Goal: Transaction & Acquisition: Purchase product/service

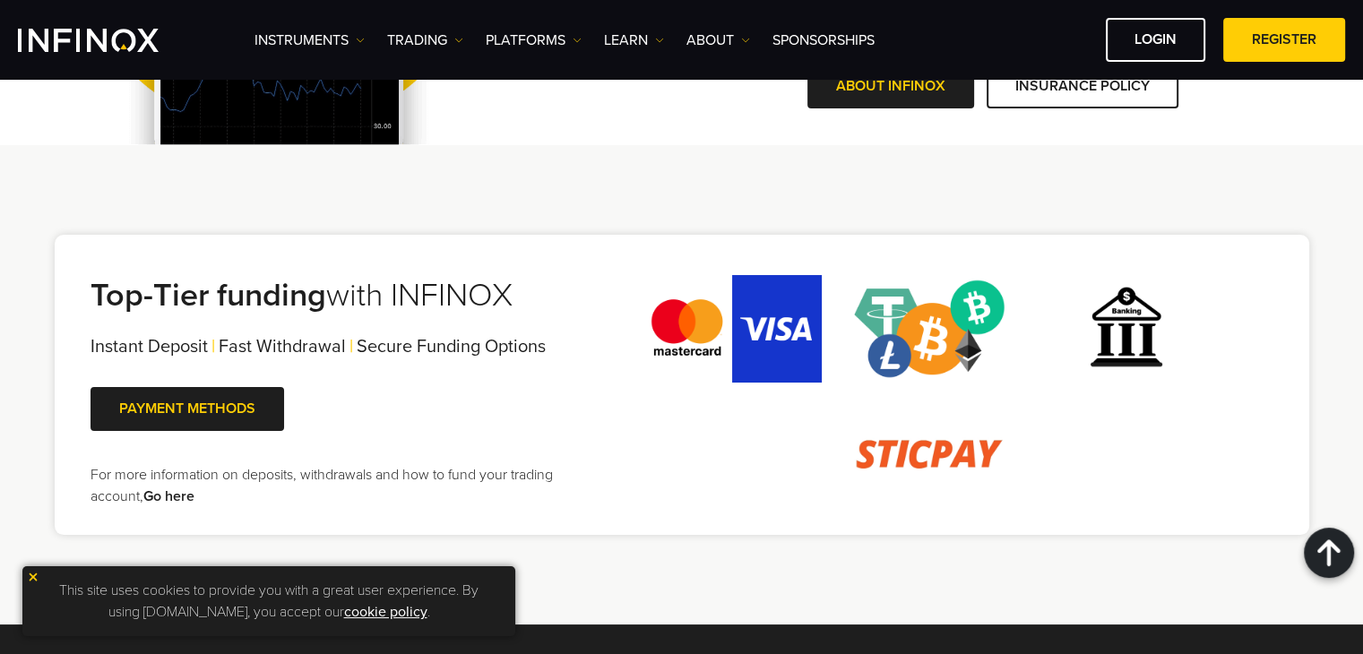
scroll to position [3533, 0]
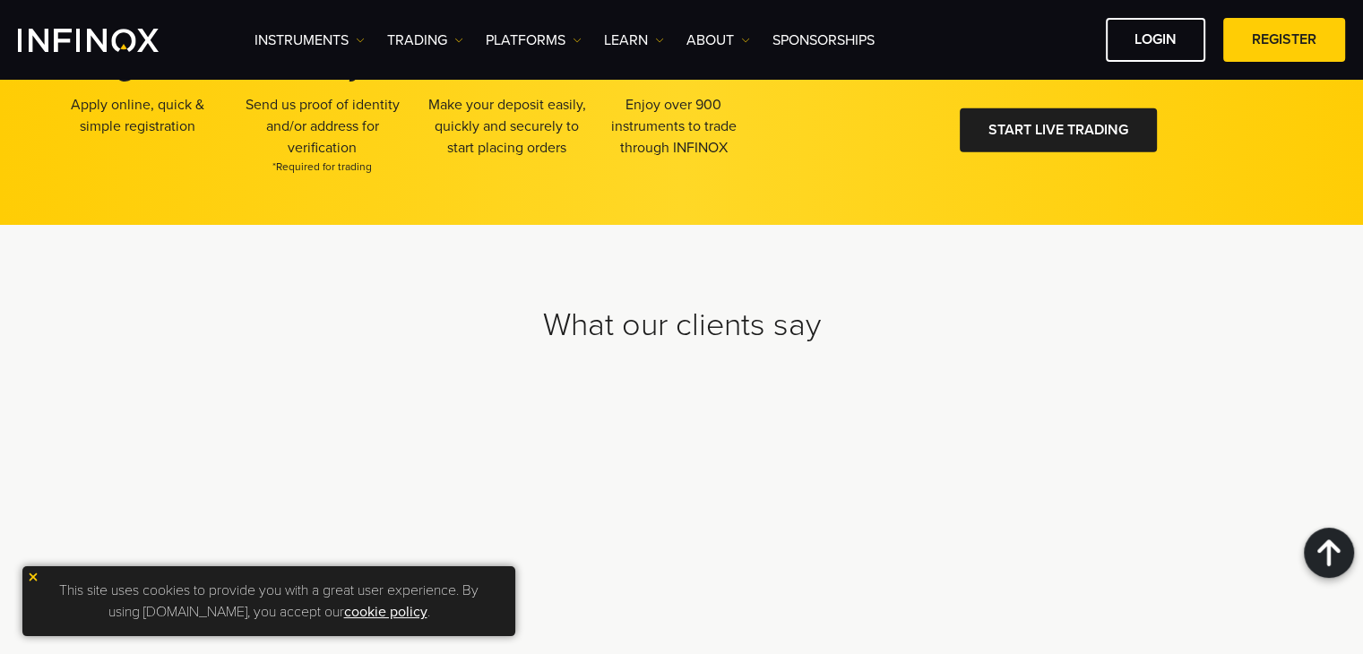
scroll to position [5603, 0]
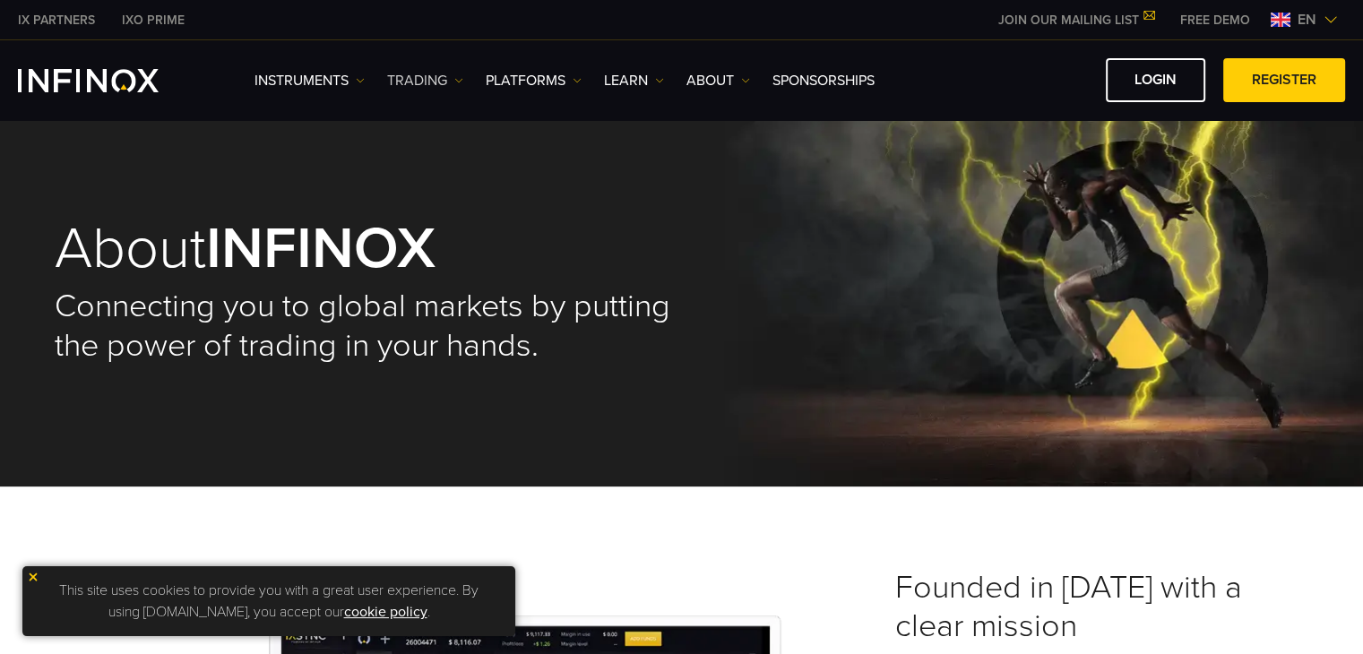
click at [455, 84] on link "TRADING" at bounding box center [425, 81] width 76 height 22
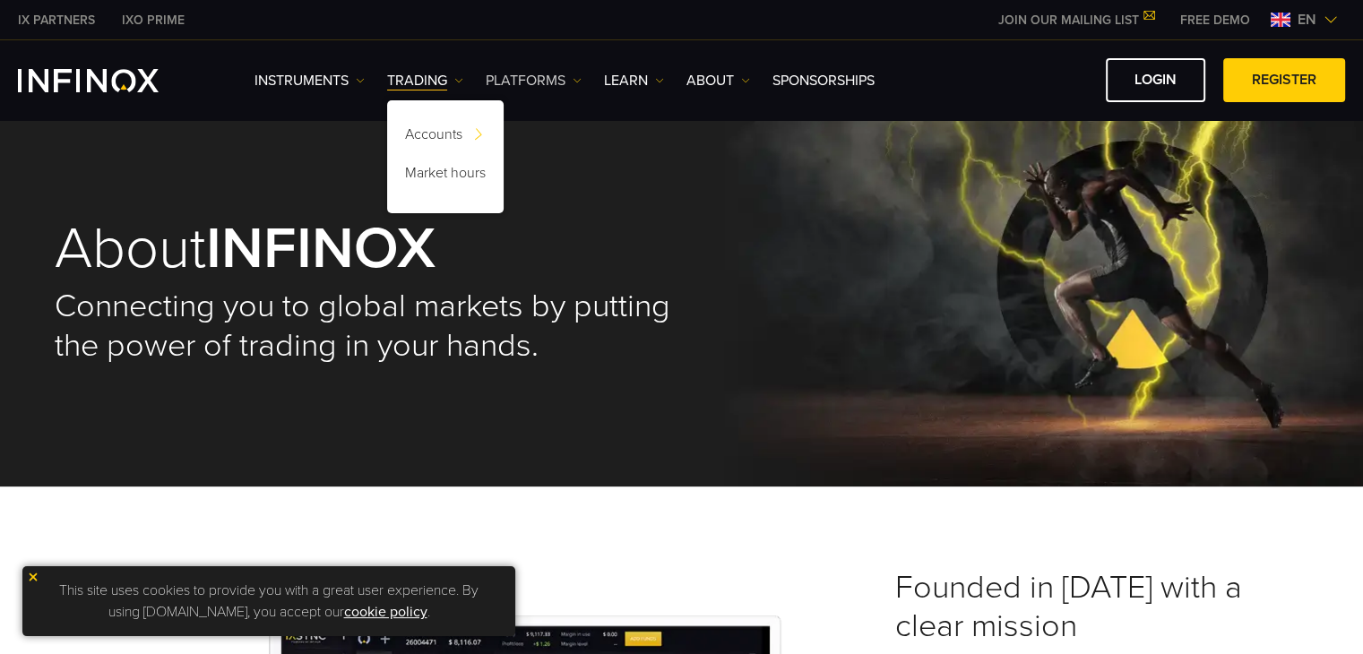
click at [563, 82] on link "PLATFORMS" at bounding box center [534, 81] width 96 height 22
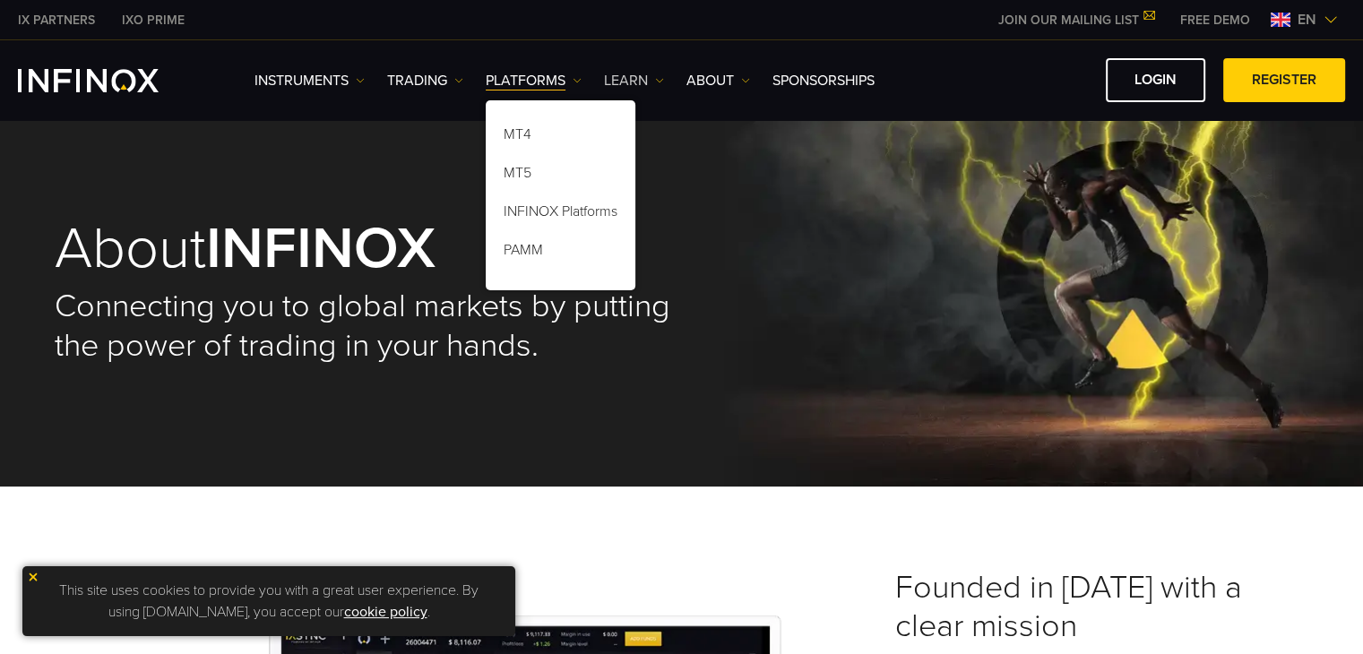
click at [651, 76] on link "Learn" at bounding box center [634, 81] width 60 height 22
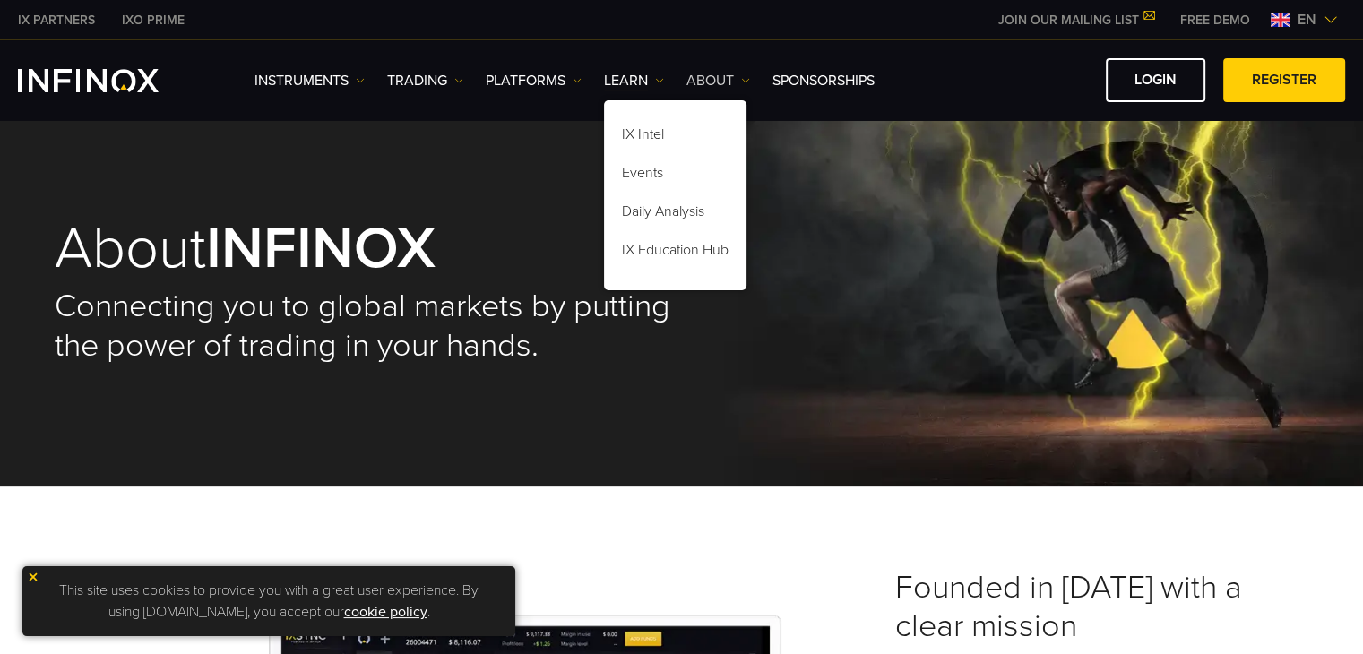
click at [745, 85] on link "ABOUT" at bounding box center [718, 81] width 64 height 22
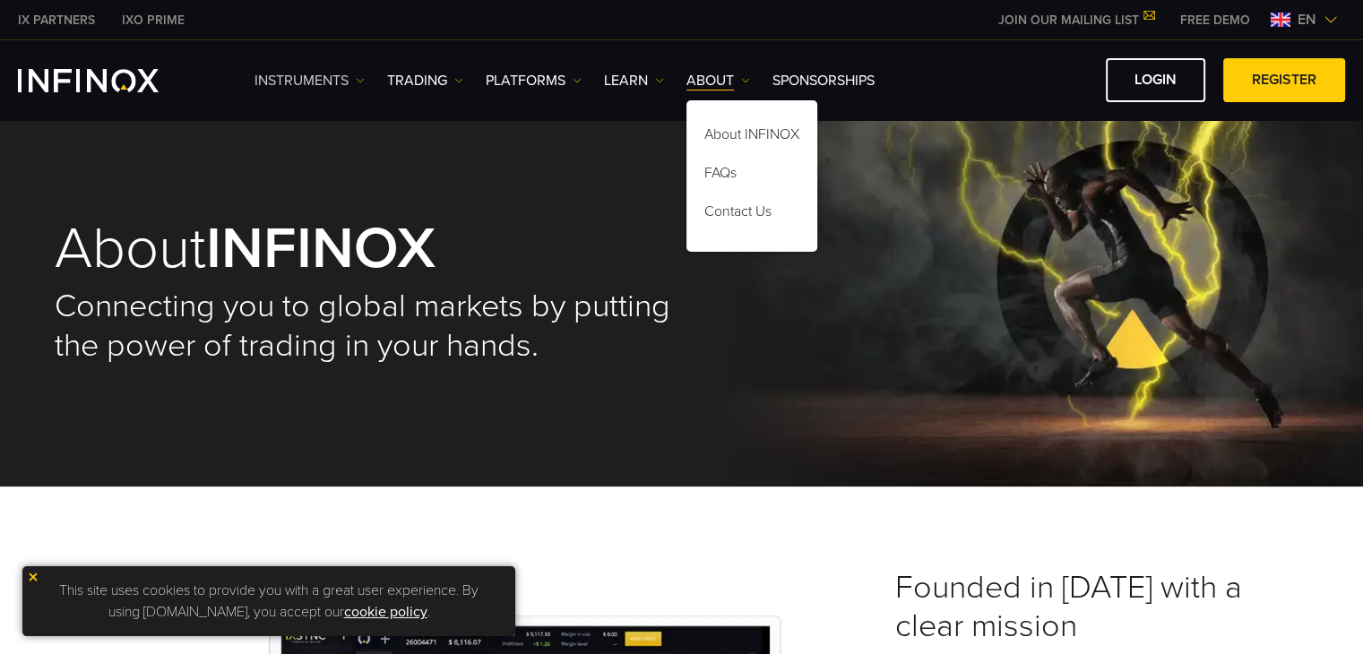
click at [355, 73] on link "Instruments" at bounding box center [309, 81] width 110 height 22
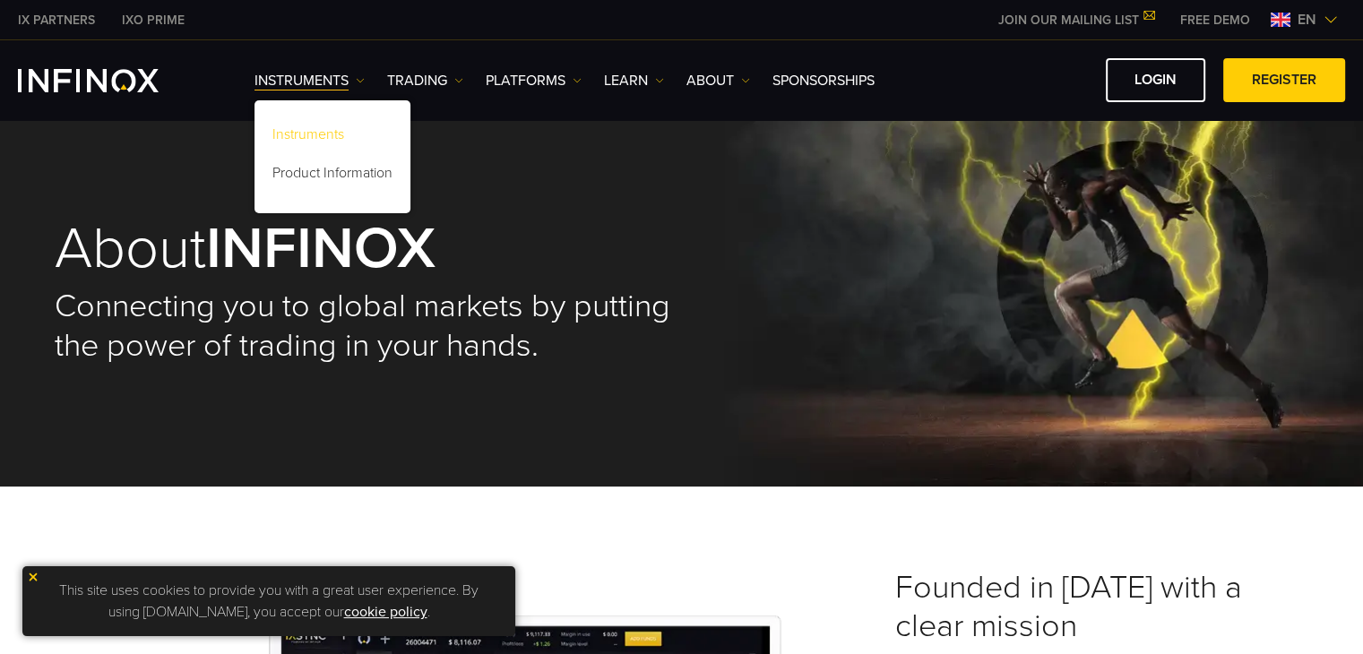
click at [340, 135] on link "Instruments" at bounding box center [332, 137] width 156 height 39
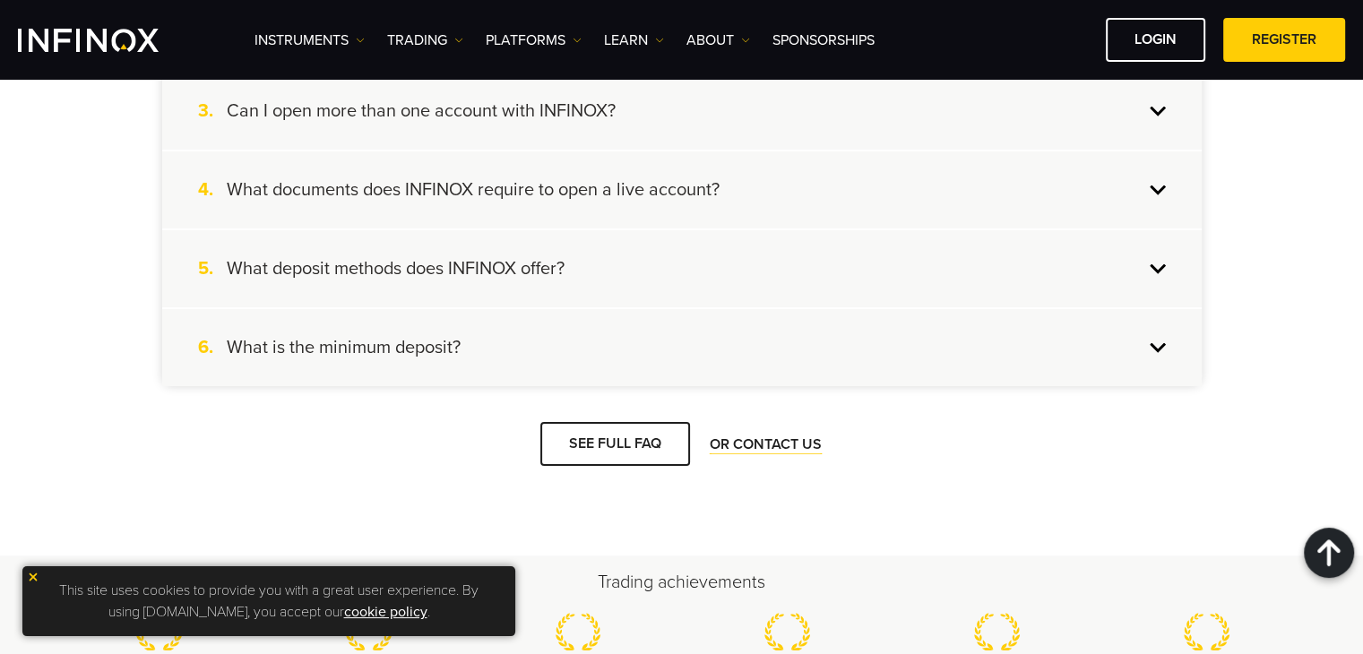
scroll to position [1860, 0]
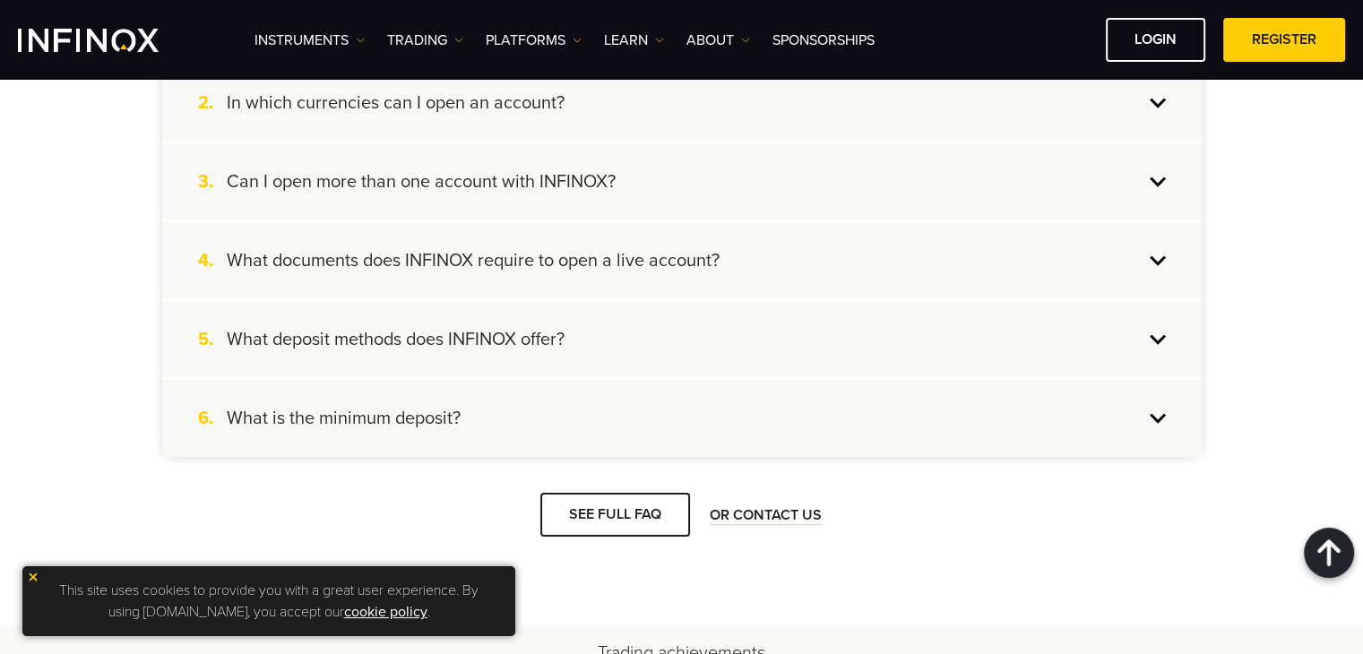
click at [1159, 342] on div "5. What deposit methods does INFINOX offer?" at bounding box center [681, 339] width 1039 height 77
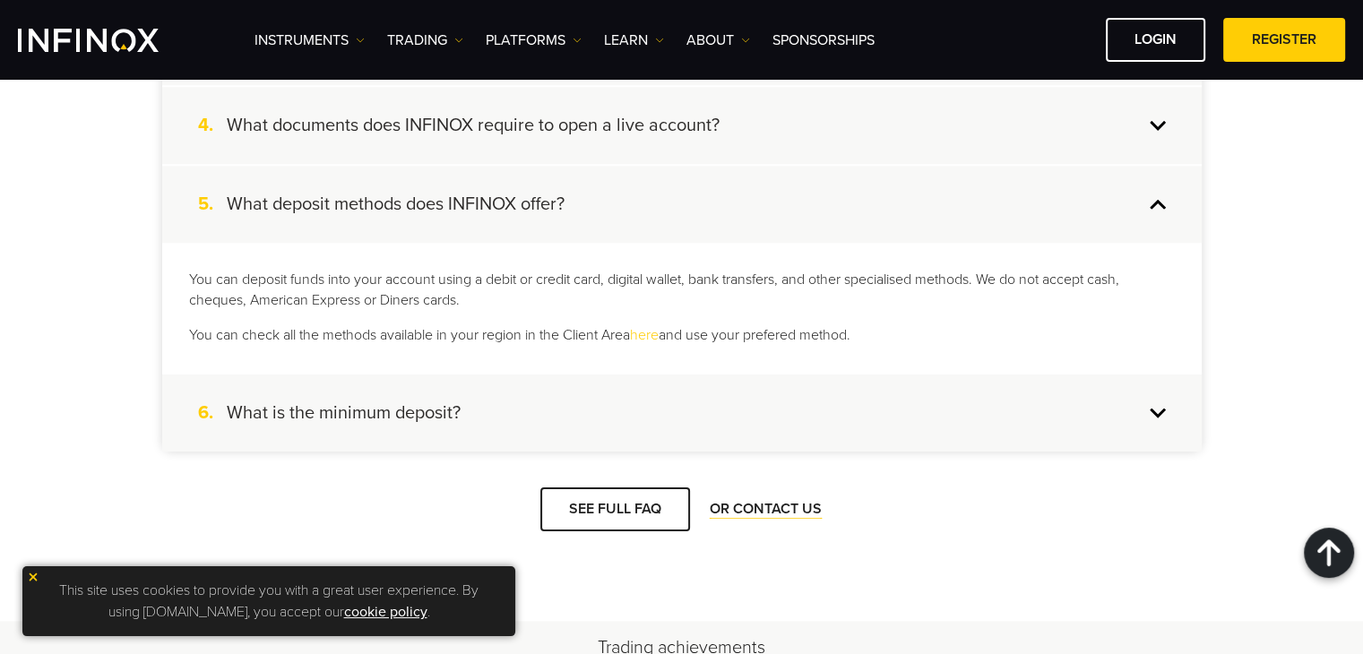
scroll to position [2038, 0]
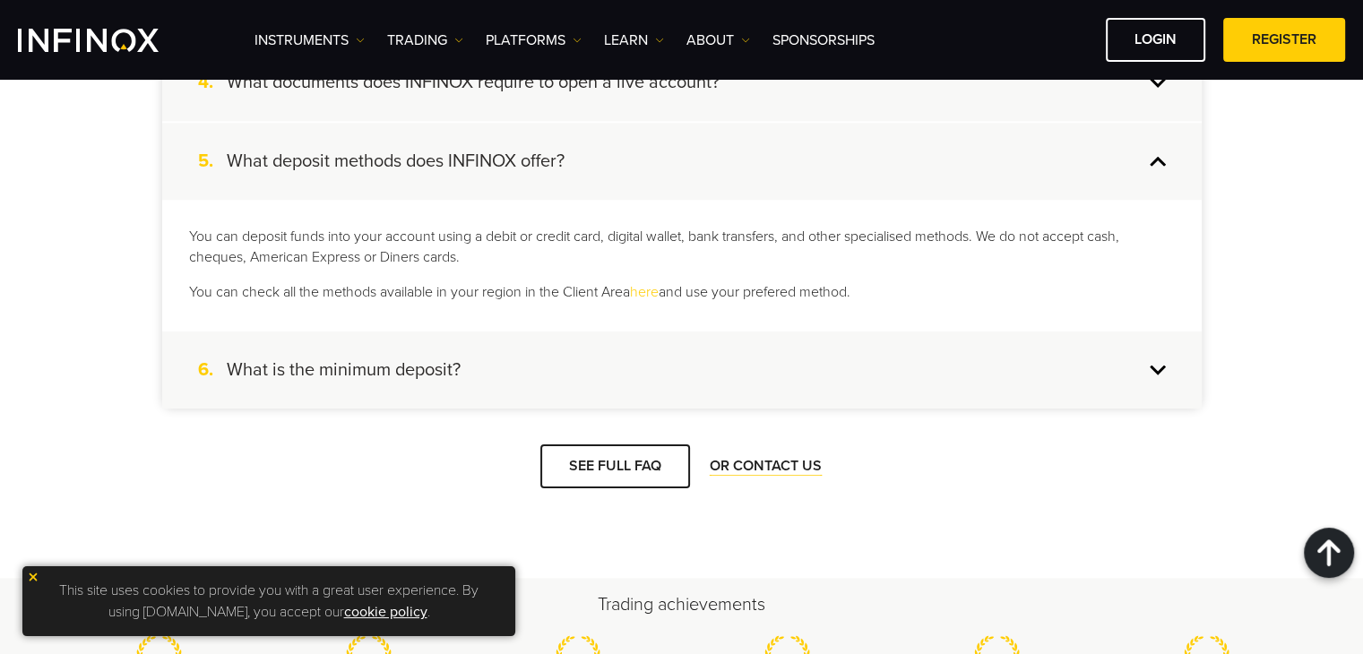
click at [1164, 366] on div "6. What is the minimum deposit?" at bounding box center [681, 369] width 1039 height 77
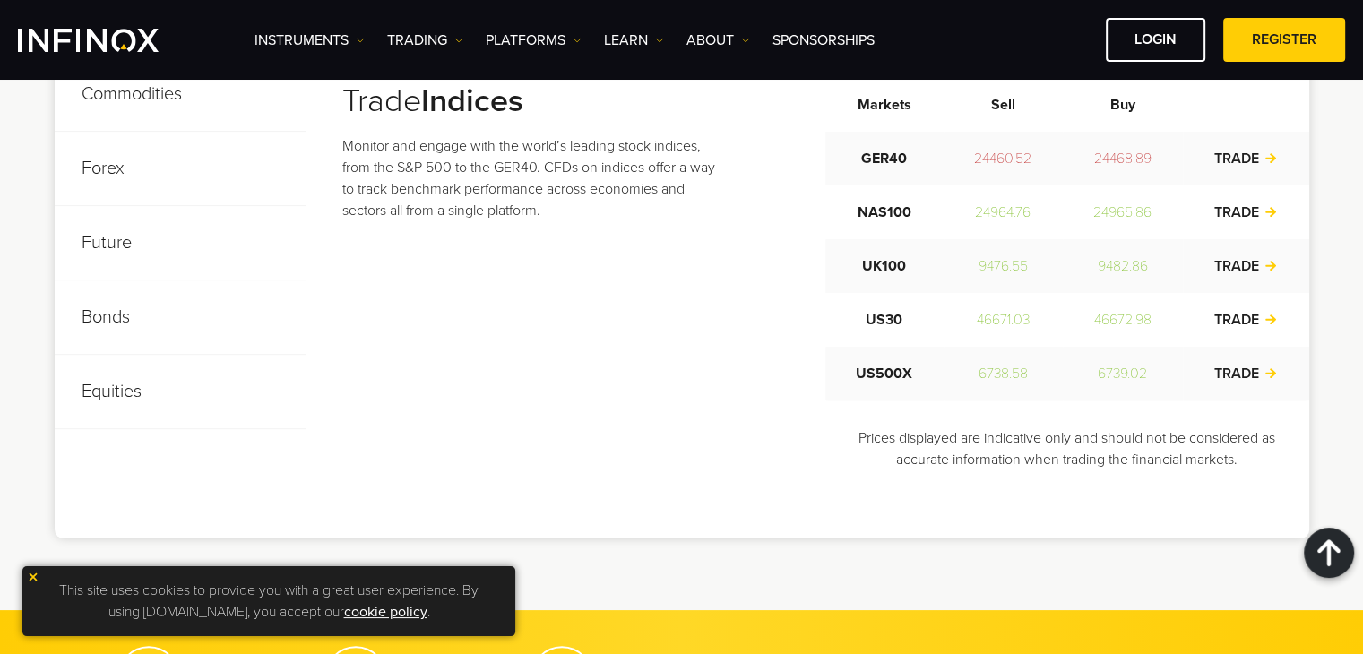
scroll to position [0, 0]
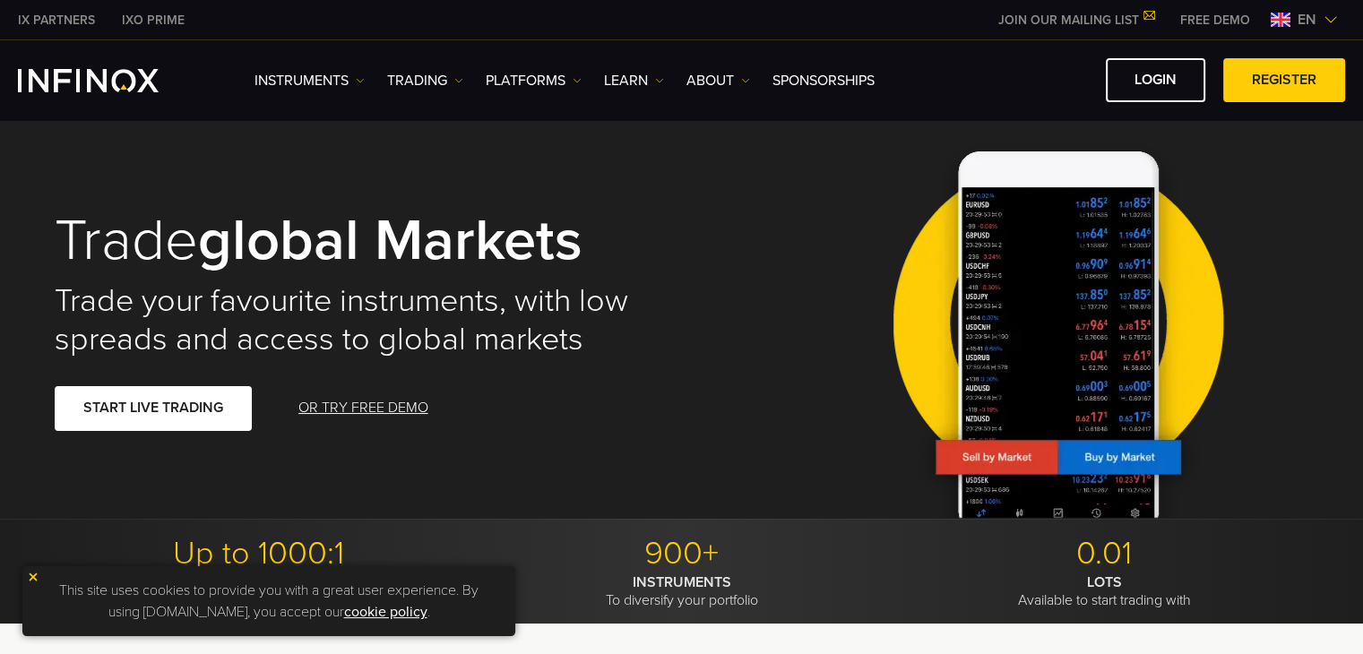
click at [754, 76] on ul "Instruments Instruments Product Information TRADING Accounts DEMO" at bounding box center [564, 81] width 620 height 22
click at [748, 76] on img at bounding box center [745, 80] width 9 height 9
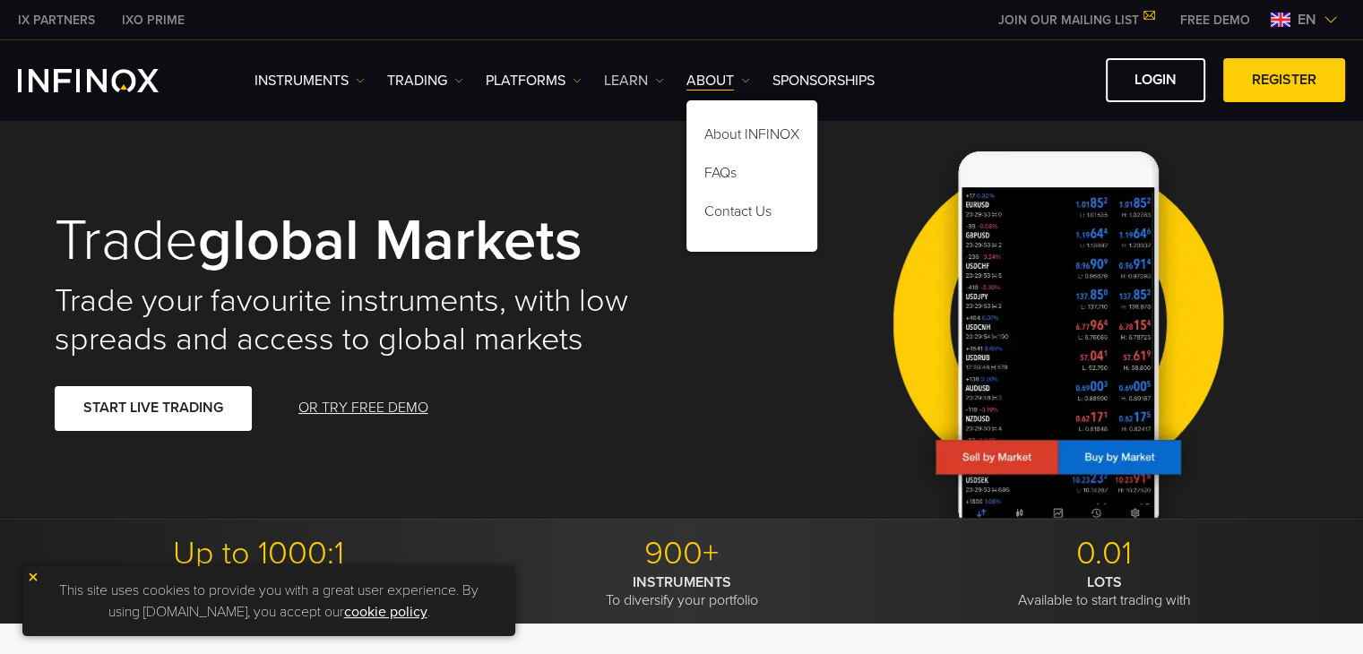
click at [656, 73] on link "Learn" at bounding box center [634, 81] width 60 height 22
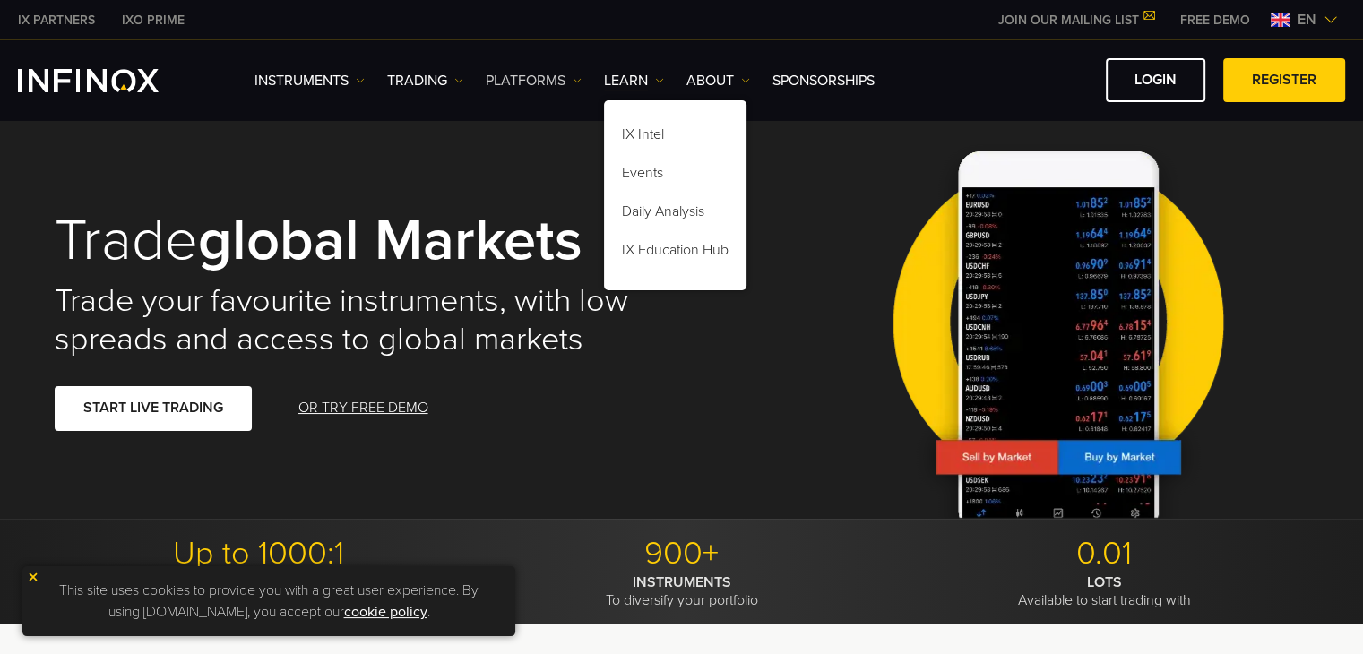
click at [567, 80] on link "PLATFORMS" at bounding box center [534, 81] width 96 height 22
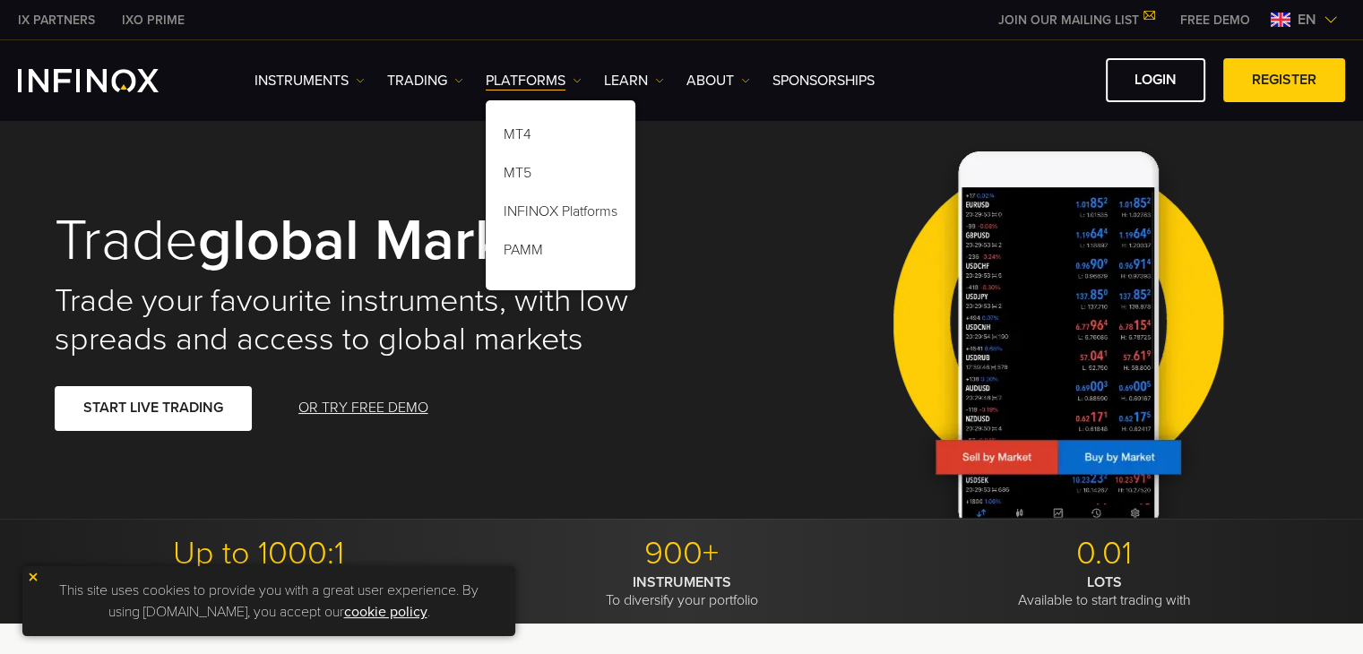
click at [210, 212] on h1 "Trade global markets" at bounding box center [356, 241] width 602 height 61
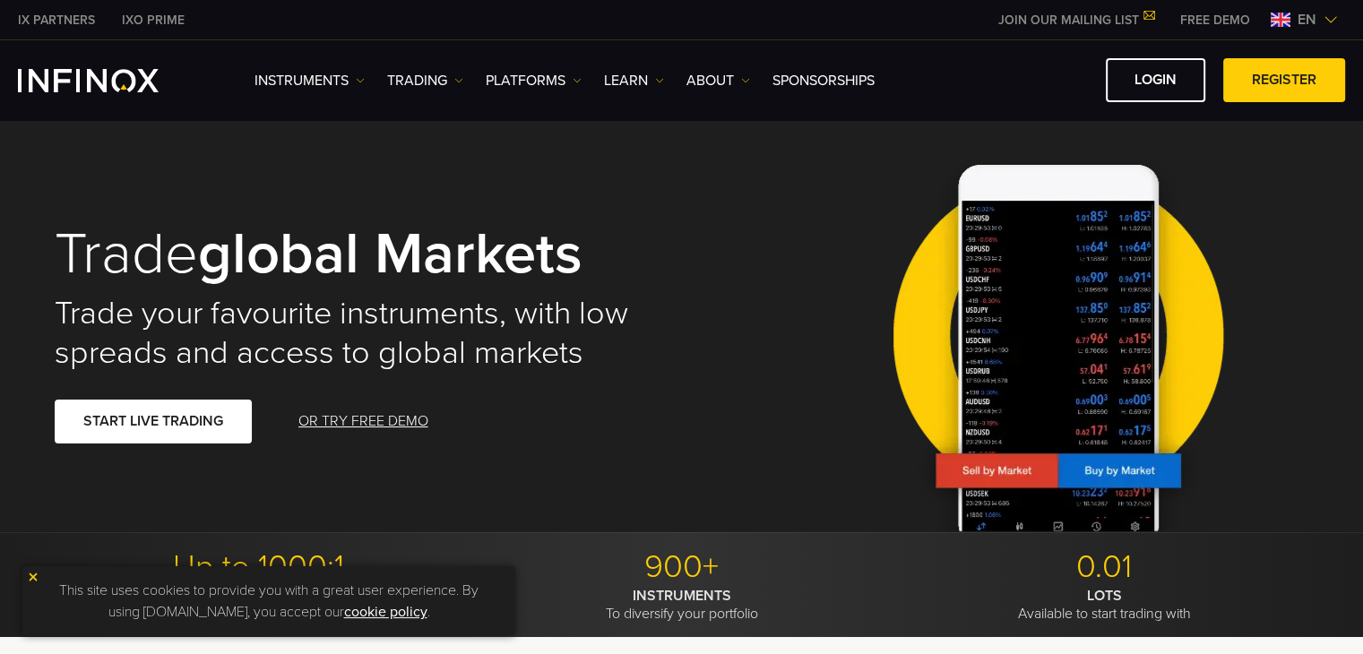
click at [1335, 13] on img at bounding box center [1330, 20] width 14 height 14
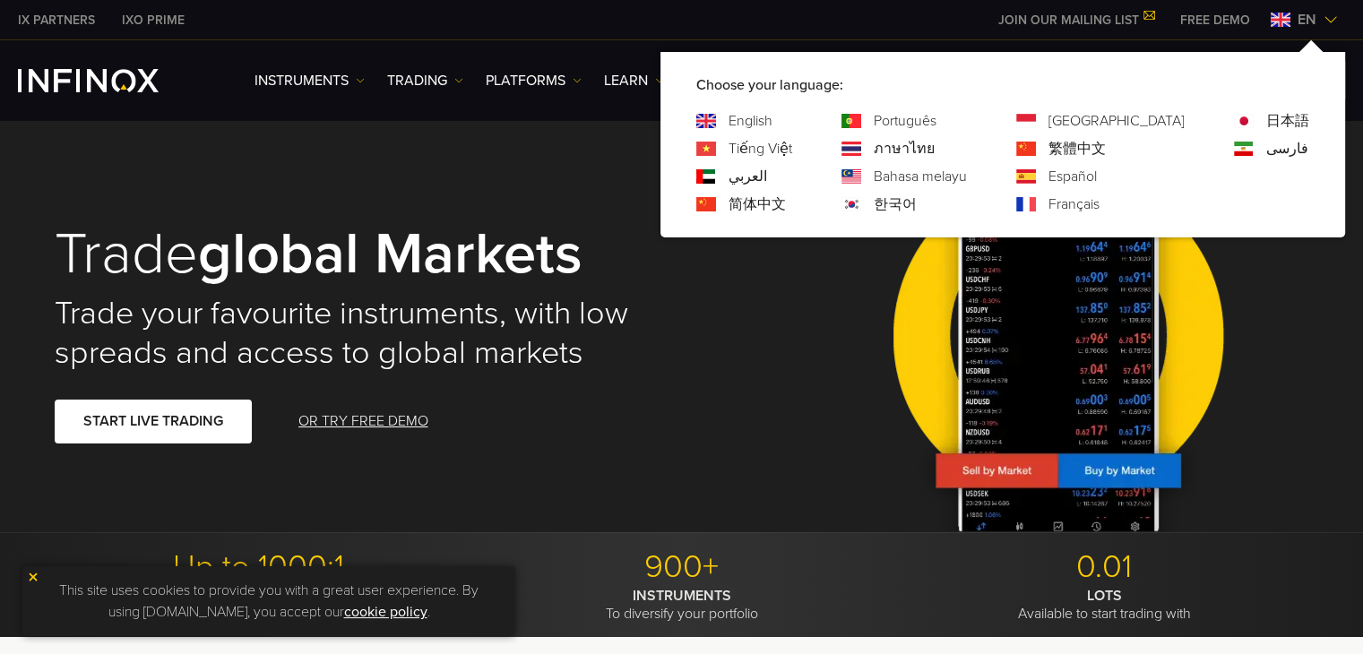
click at [1335, 13] on img at bounding box center [1330, 20] width 14 height 14
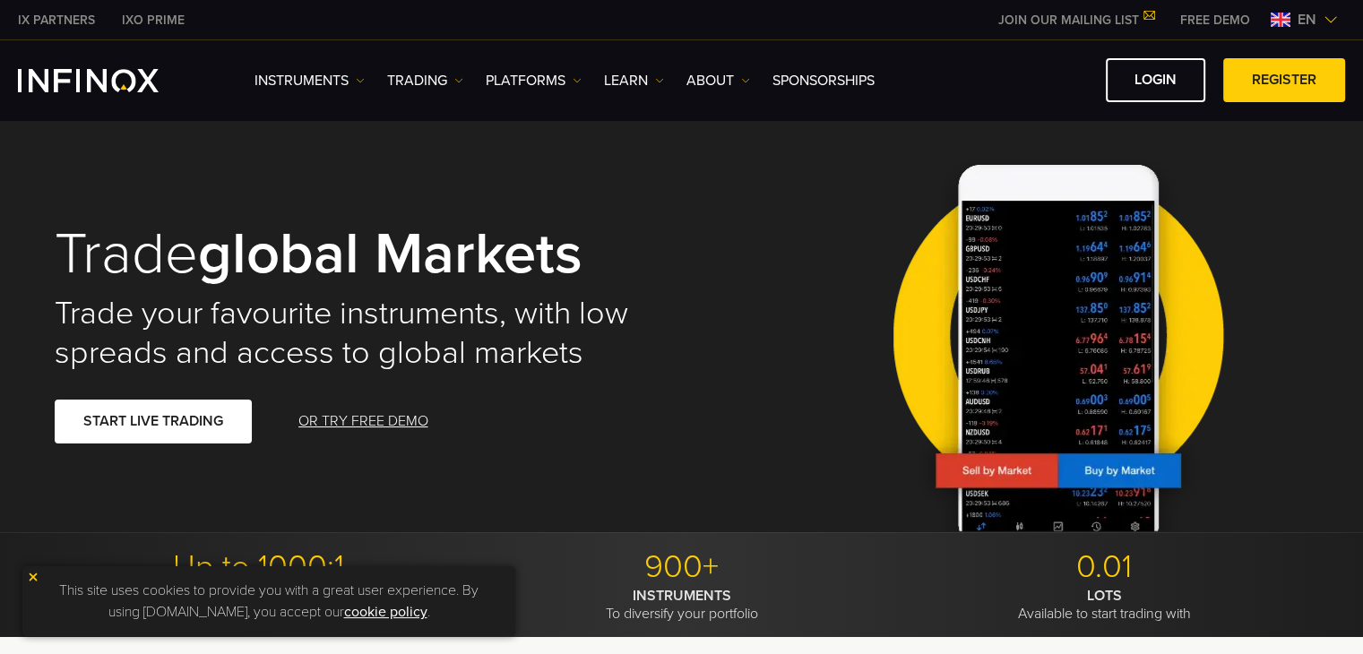
click at [1335, 13] on img at bounding box center [1330, 20] width 14 height 14
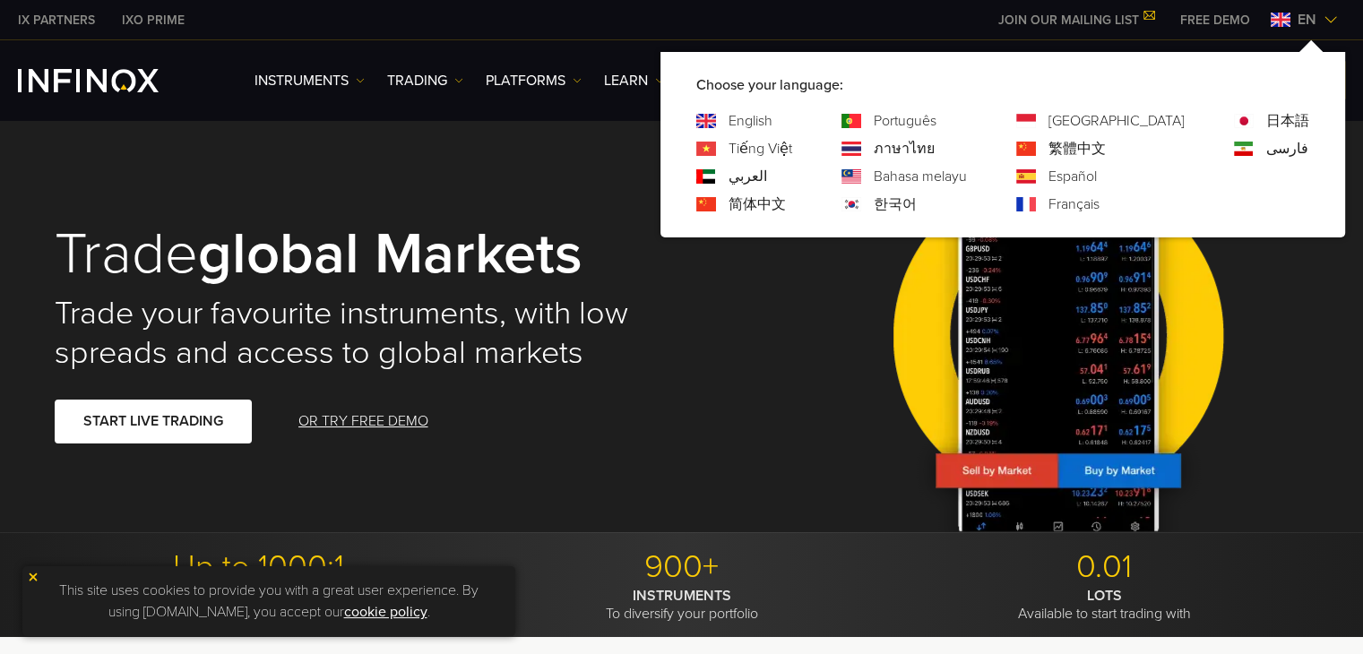
click at [1335, 13] on img at bounding box center [1330, 20] width 14 height 14
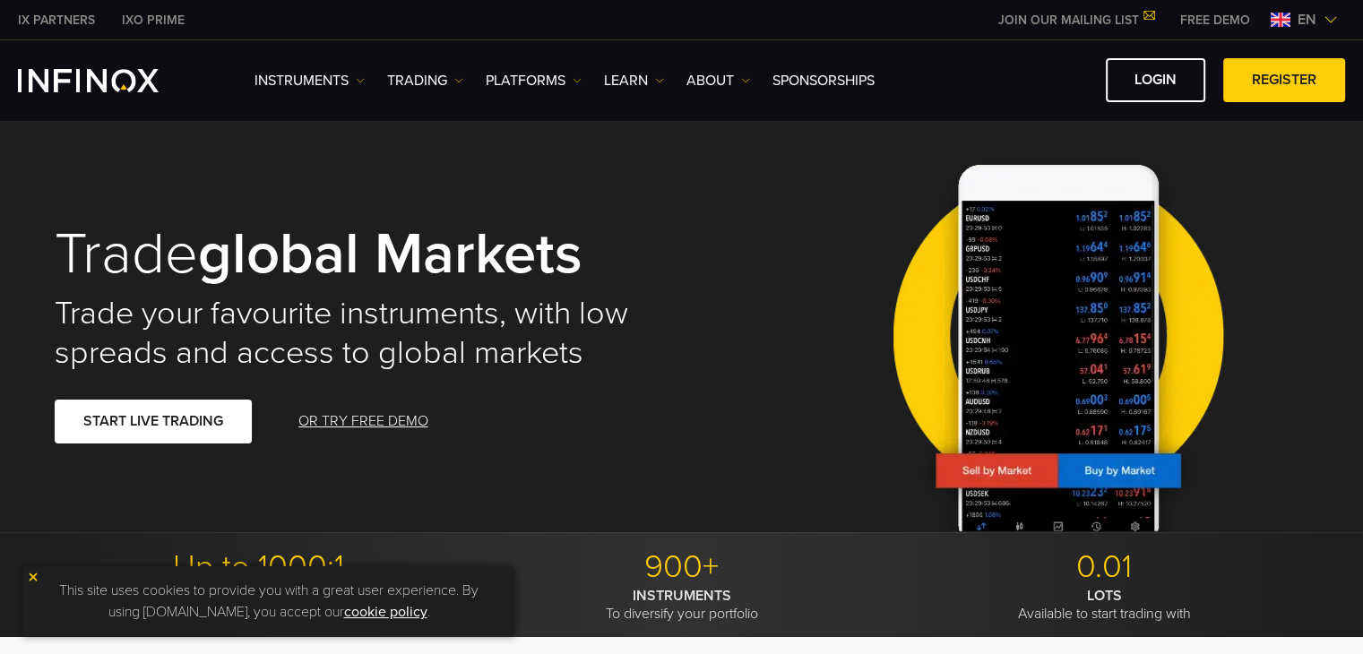
click at [1335, 22] on img at bounding box center [1330, 20] width 14 height 14
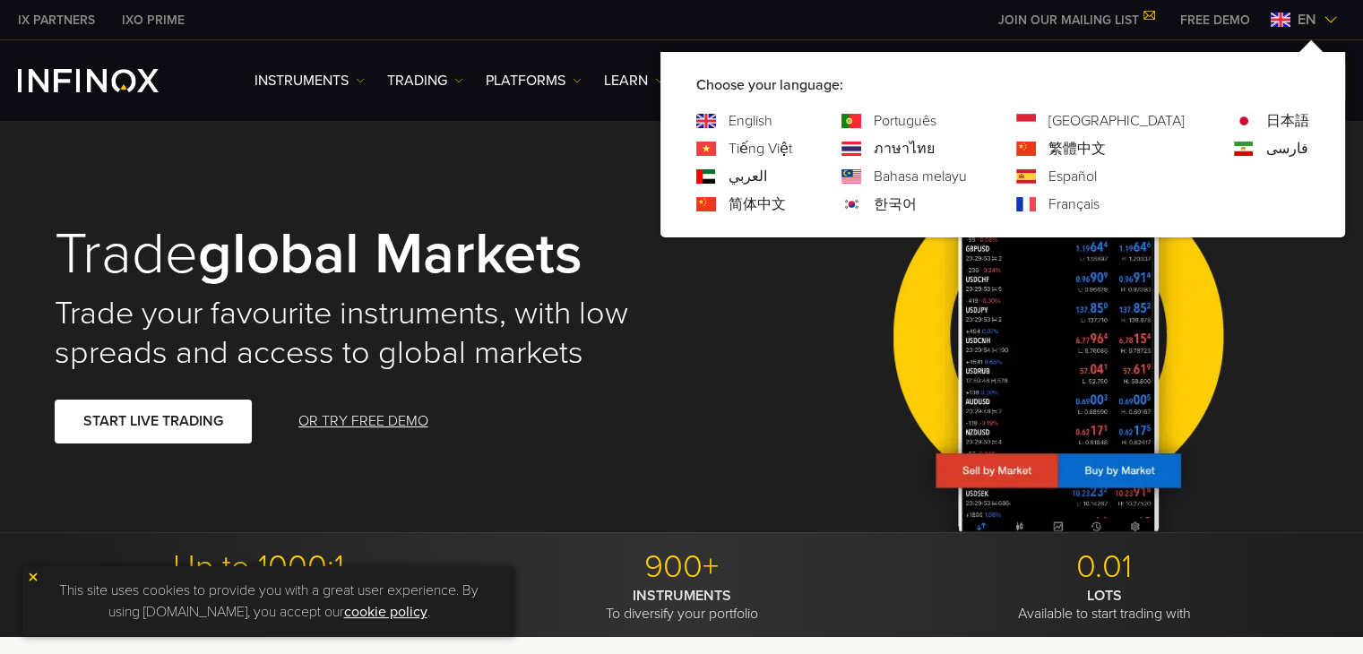
click at [1335, 22] on img at bounding box center [1330, 20] width 14 height 14
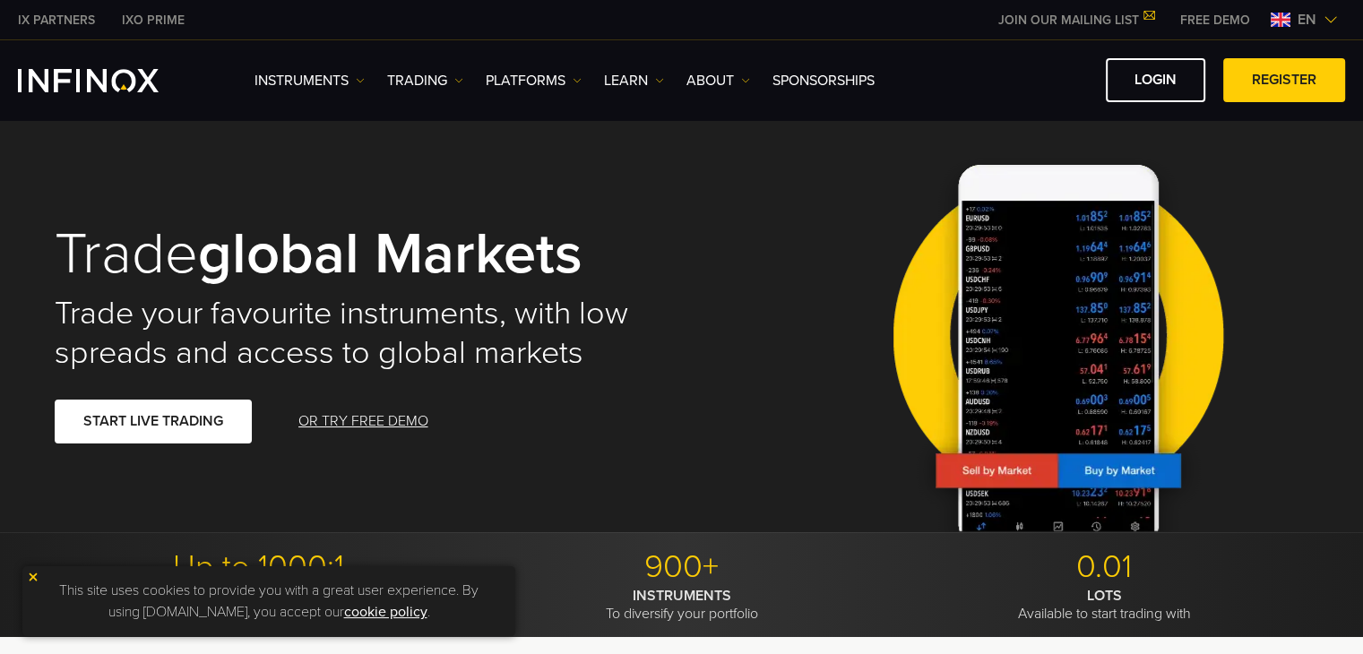
click at [1335, 22] on img at bounding box center [1330, 20] width 14 height 14
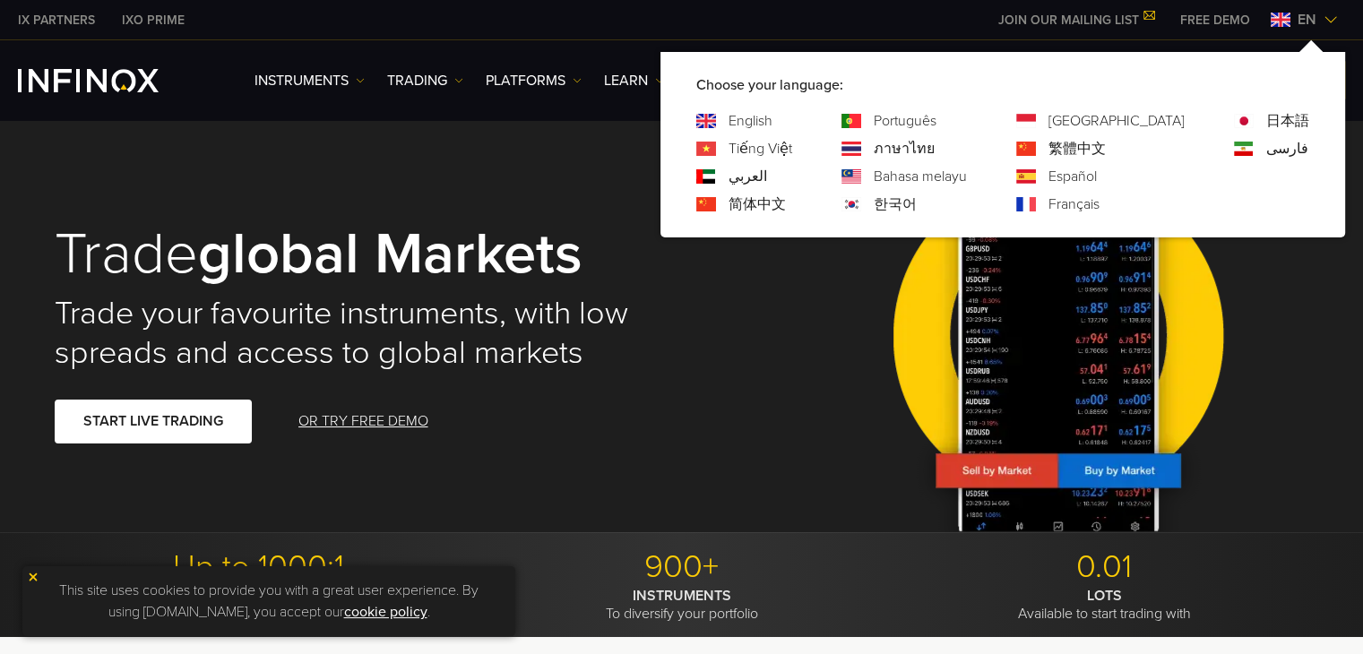
click at [1335, 22] on img at bounding box center [1330, 20] width 14 height 14
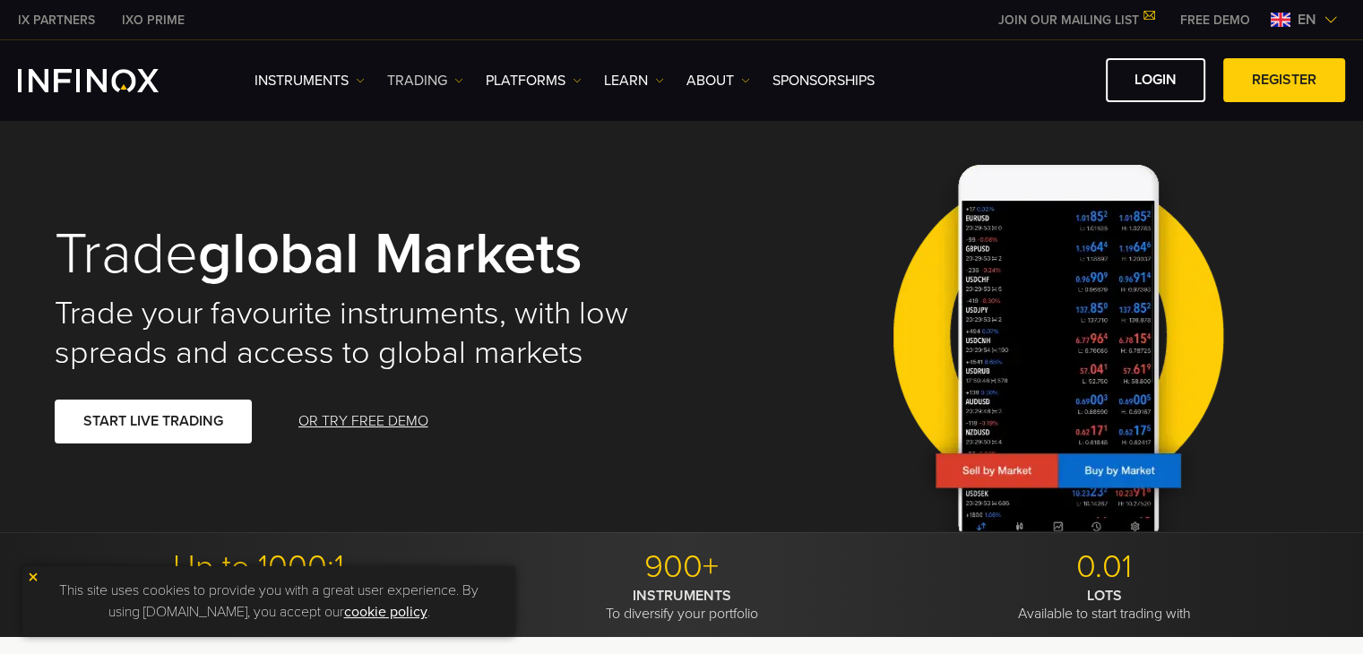
click at [462, 70] on link "TRADING" at bounding box center [425, 81] width 76 height 22
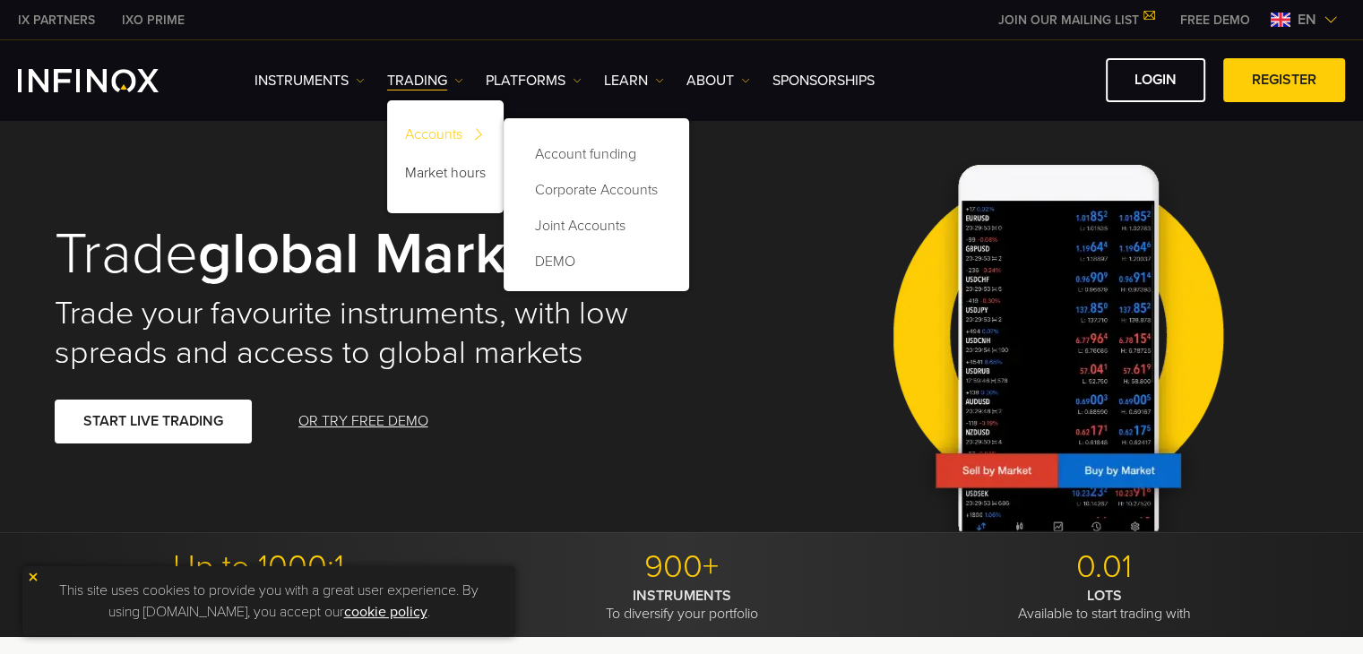
click at [465, 130] on link "Accounts" at bounding box center [445, 137] width 116 height 39
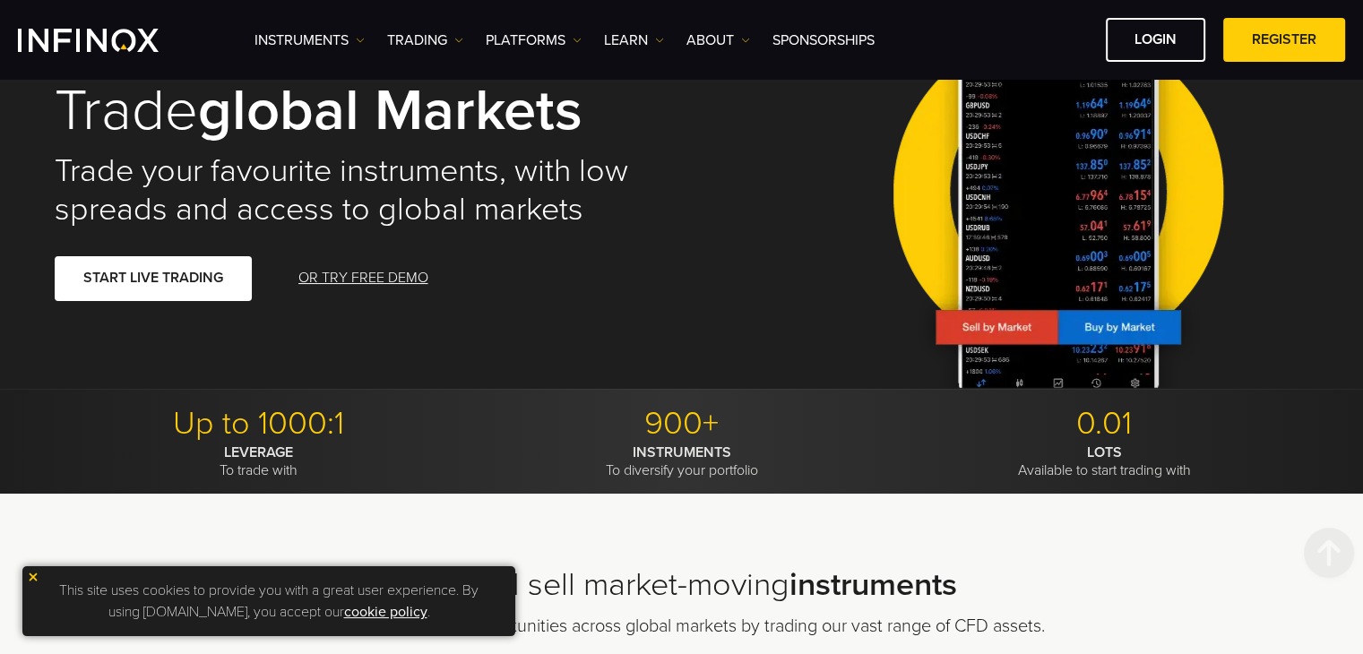
scroll to position [103, 0]
click at [460, 38] on img at bounding box center [458, 40] width 9 height 9
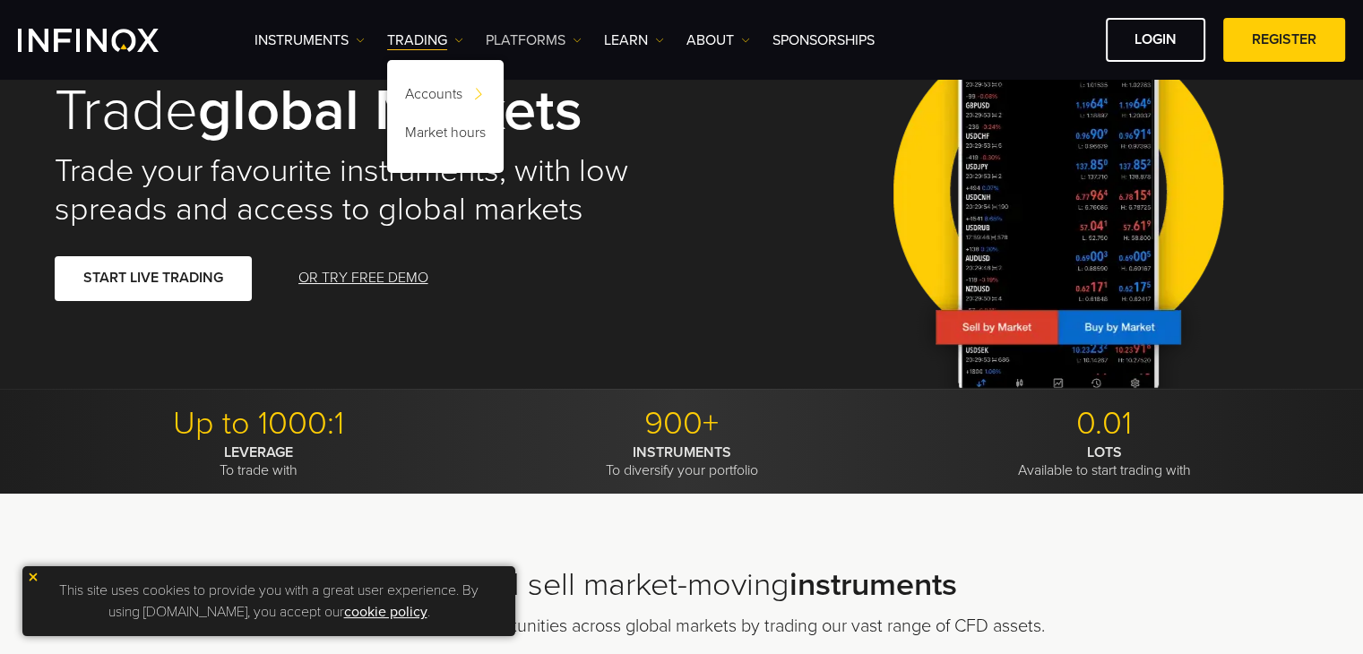
click at [566, 40] on link "PLATFORMS" at bounding box center [534, 41] width 96 height 22
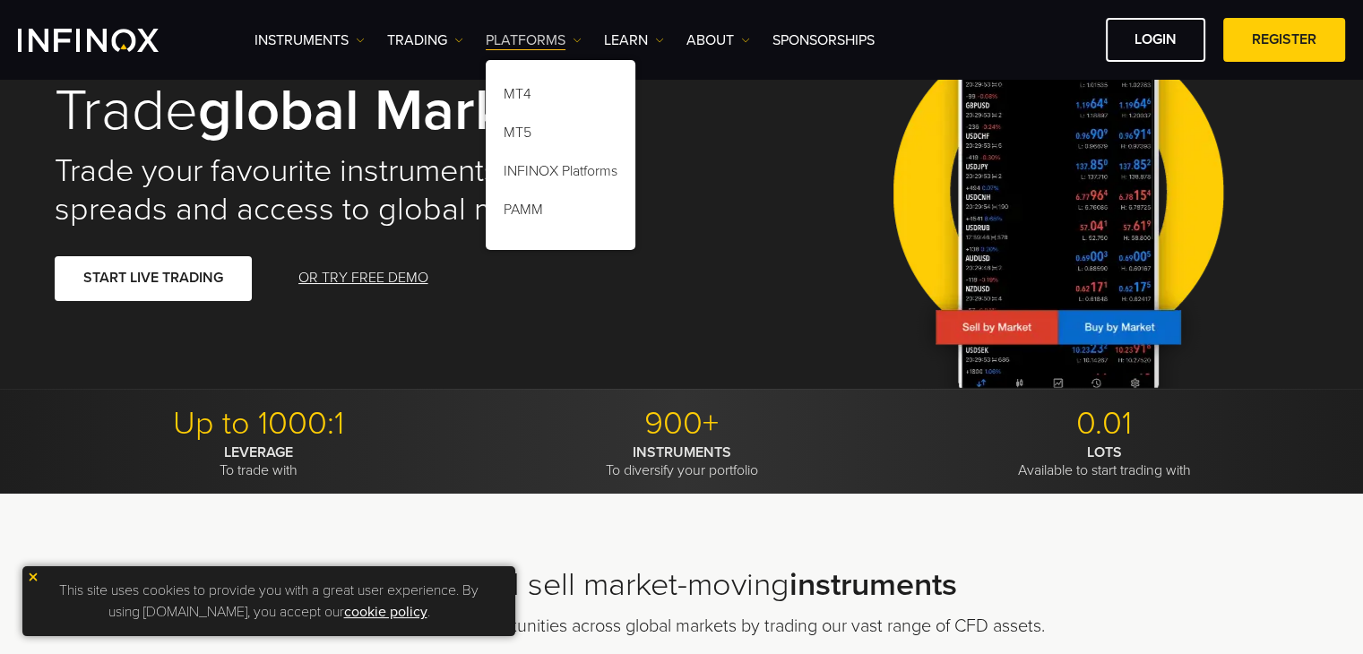
scroll to position [0, 0]
click at [527, 125] on link "MT5" at bounding box center [561, 135] width 150 height 39
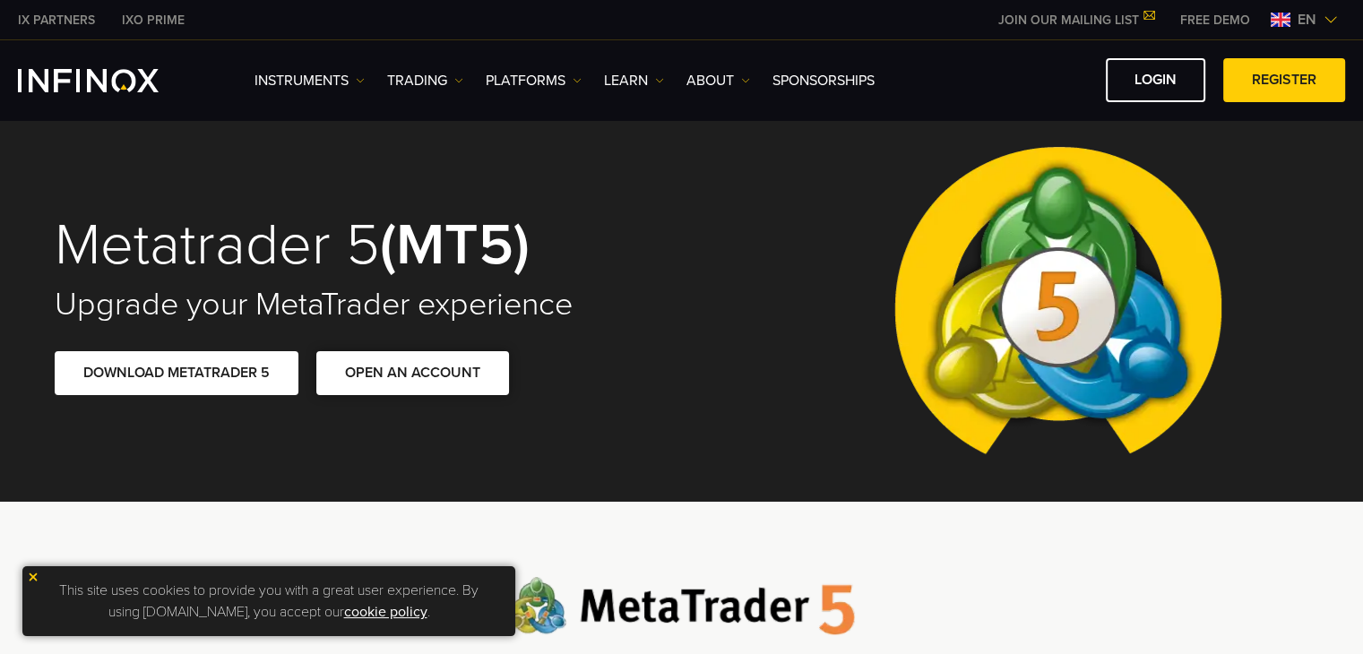
click at [390, 364] on link "OPEN AN ACCOUNT" at bounding box center [412, 373] width 193 height 44
click at [424, 379] on link "OPEN AN ACCOUNT" at bounding box center [412, 373] width 193 height 44
